Goal: Task Accomplishment & Management: Manage account settings

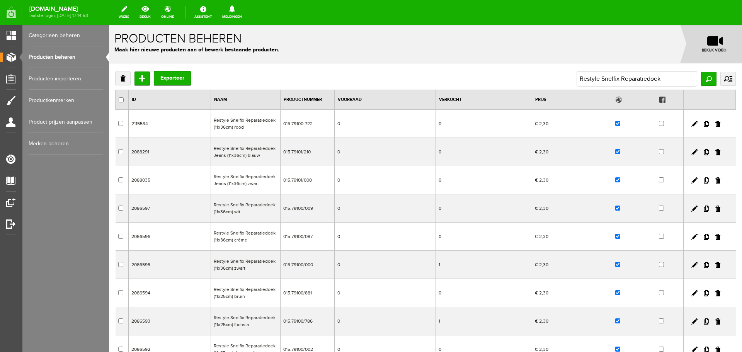
click at [58, 59] on link "Producten beheren" at bounding box center [66, 57] width 74 height 22
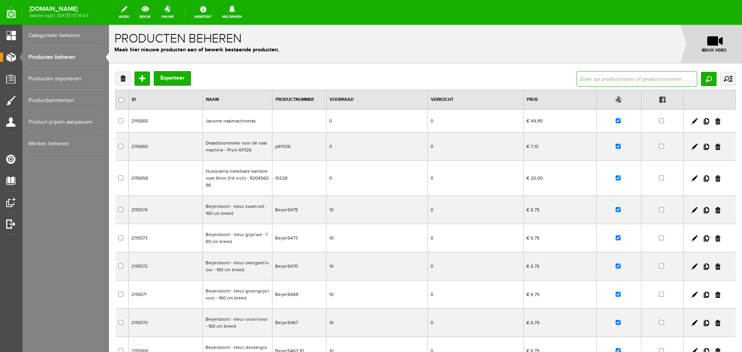
click at [593, 82] on input "text" at bounding box center [636, 78] width 121 height 15
type input "reparatiedoek"
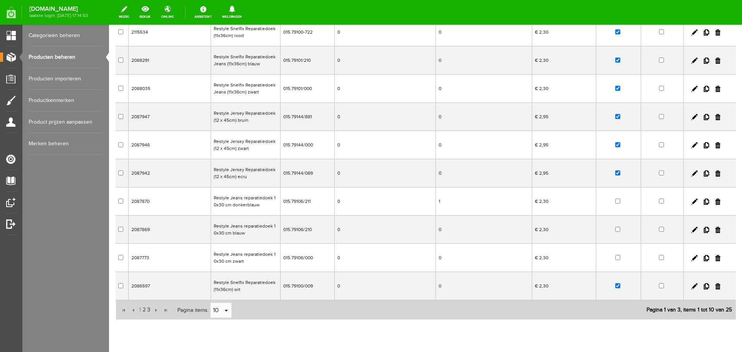
scroll to position [117, 0]
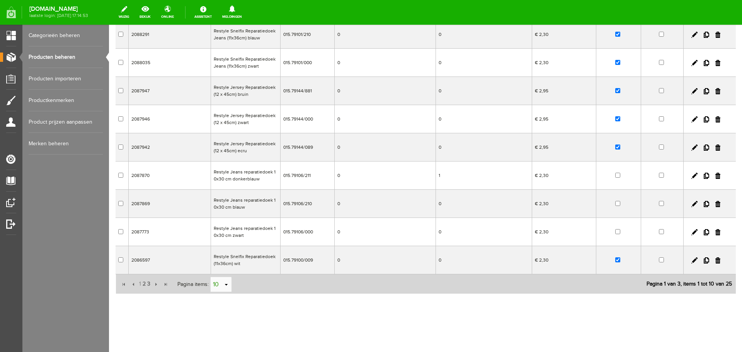
click at [226, 289] on link "select" at bounding box center [226, 284] width 6 height 15
click at [219, 272] on li "50" at bounding box center [220, 270] width 21 height 13
type input "50"
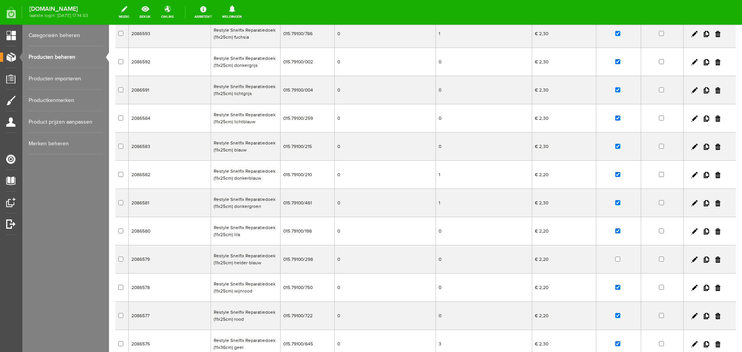
scroll to position [457, 0]
click at [691, 230] on link at bounding box center [694, 231] width 6 height 6
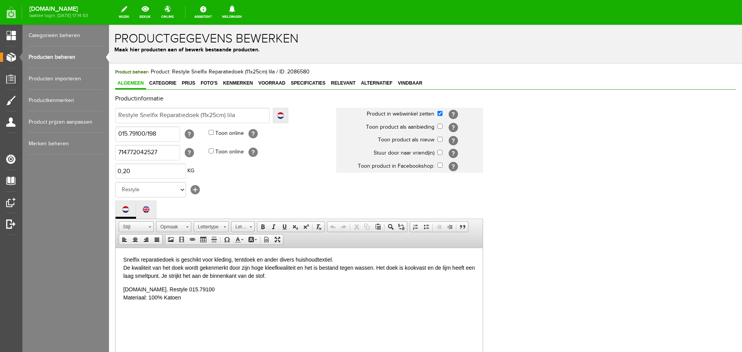
scroll to position [0, 0]
click at [191, 85] on span "Prijs" at bounding box center [188, 82] width 18 height 5
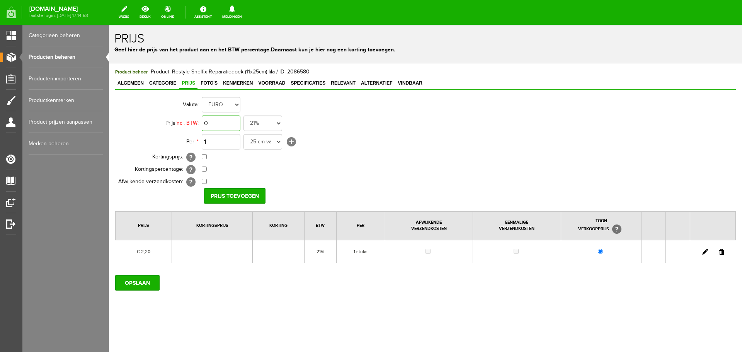
click at [227, 125] on input "0" at bounding box center [221, 123] width 39 height 15
type input "€ 2,30"
click at [218, 192] on input "Prijs toevoegen" at bounding box center [234, 195] width 61 height 15
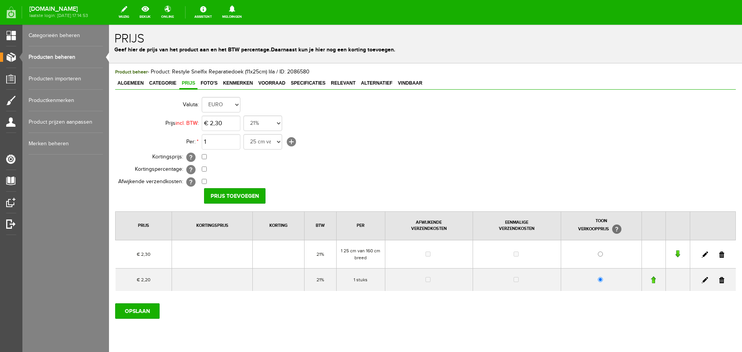
click at [719, 281] on link at bounding box center [721, 280] width 5 height 6
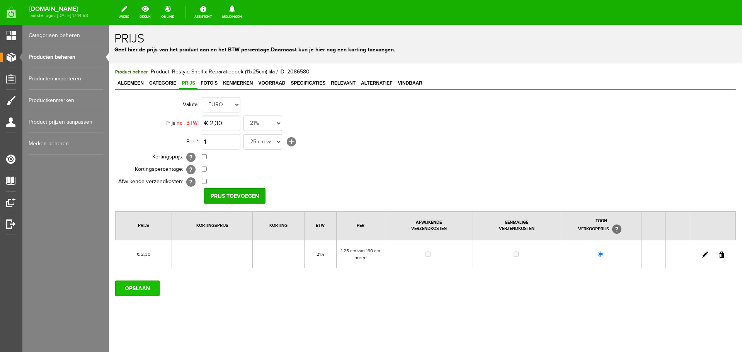
click at [139, 289] on input "OPSLAAN" at bounding box center [137, 288] width 44 height 15
click at [139, 293] on input "OPSLAAN" at bounding box center [137, 288] width 44 height 15
